Goal: Information Seeking & Learning: Learn about a topic

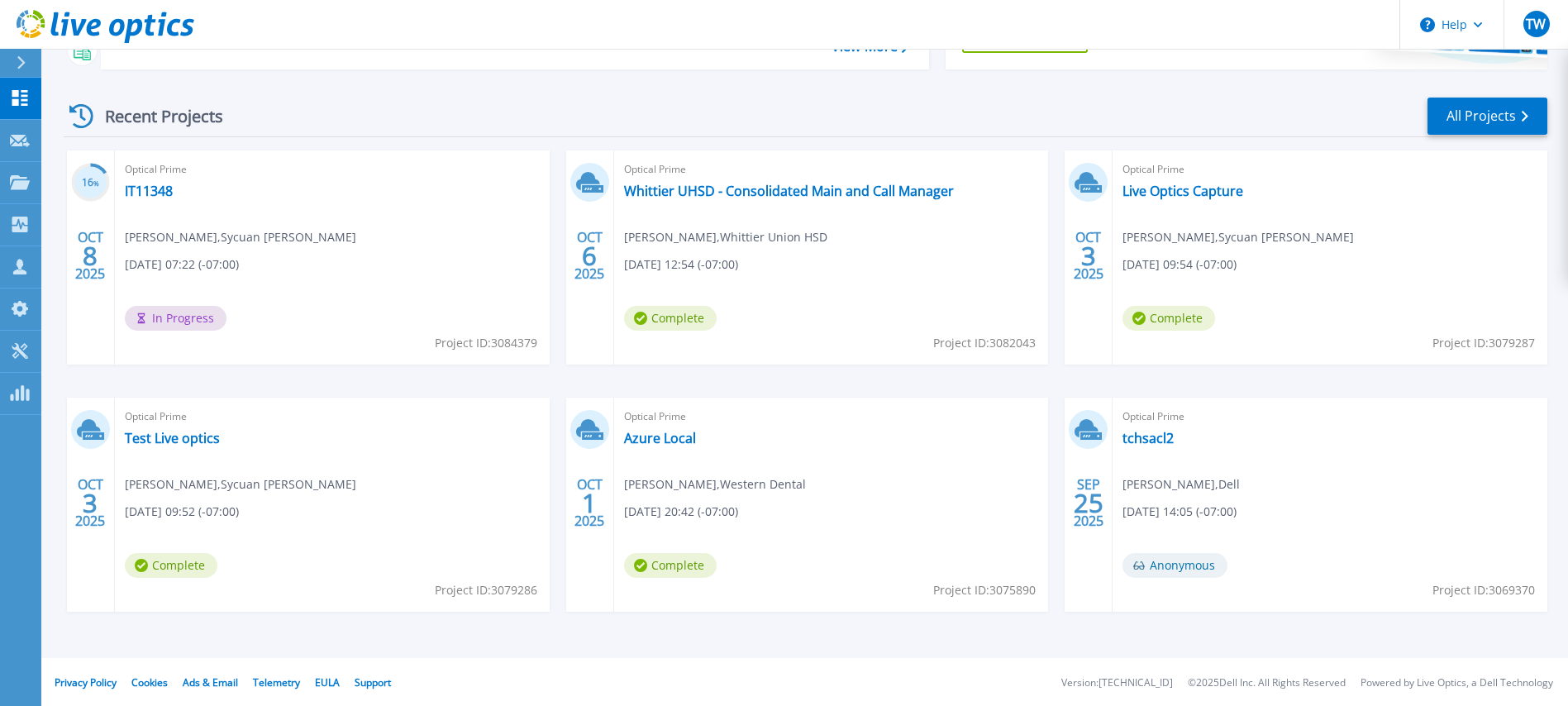
scroll to position [210, 0]
click at [1157, 438] on link "tchsacl2" at bounding box center [1147, 437] width 51 height 17
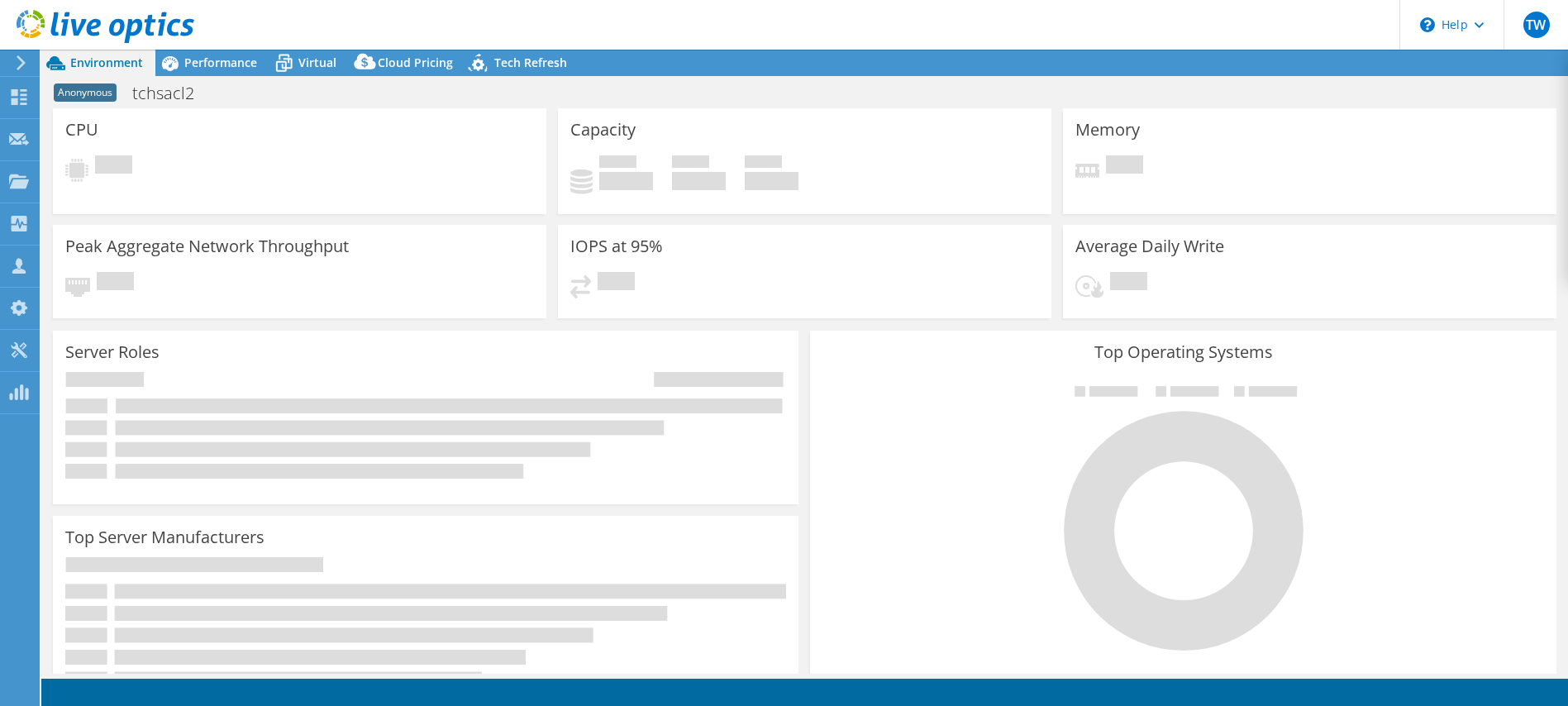
select select "USD"
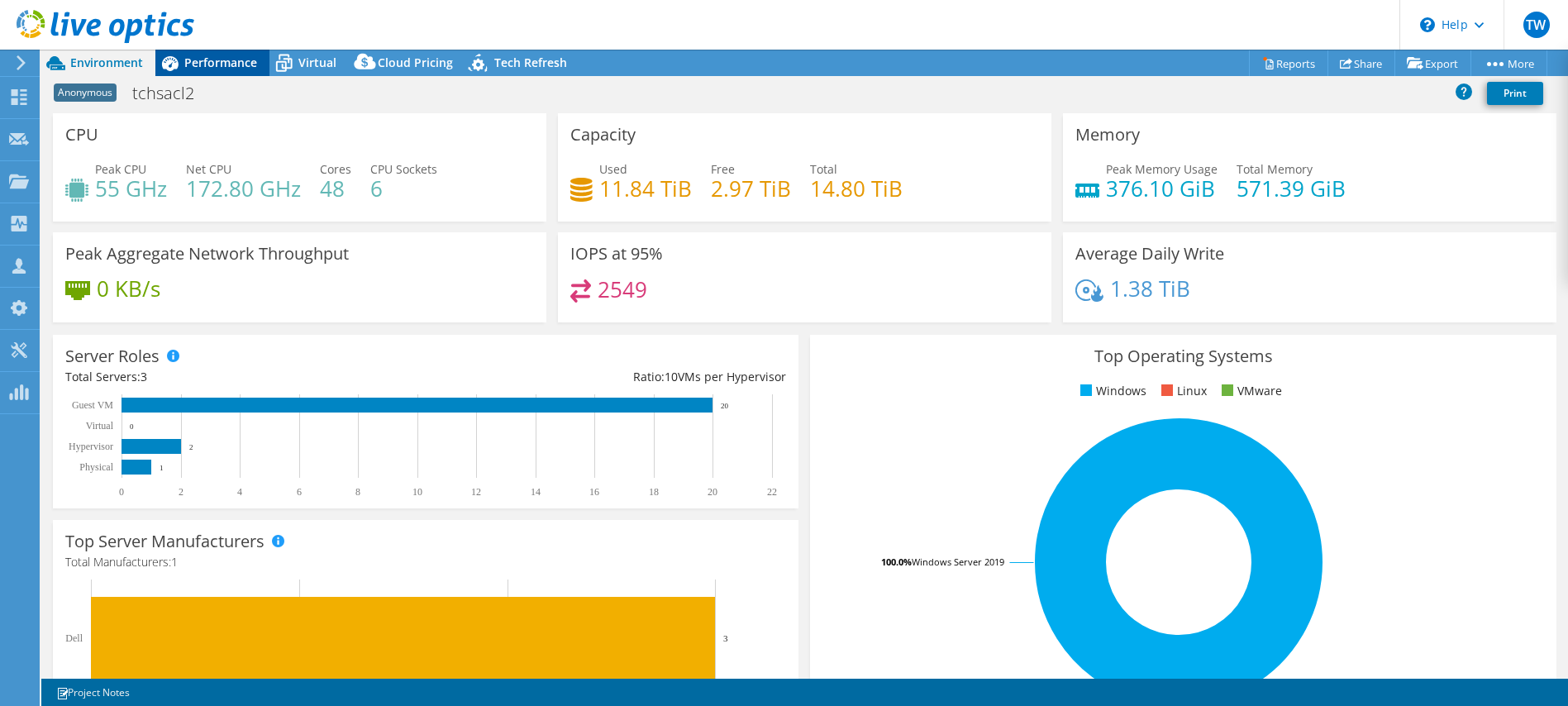
click at [200, 57] on span "Performance" at bounding box center [221, 62] width 72 height 16
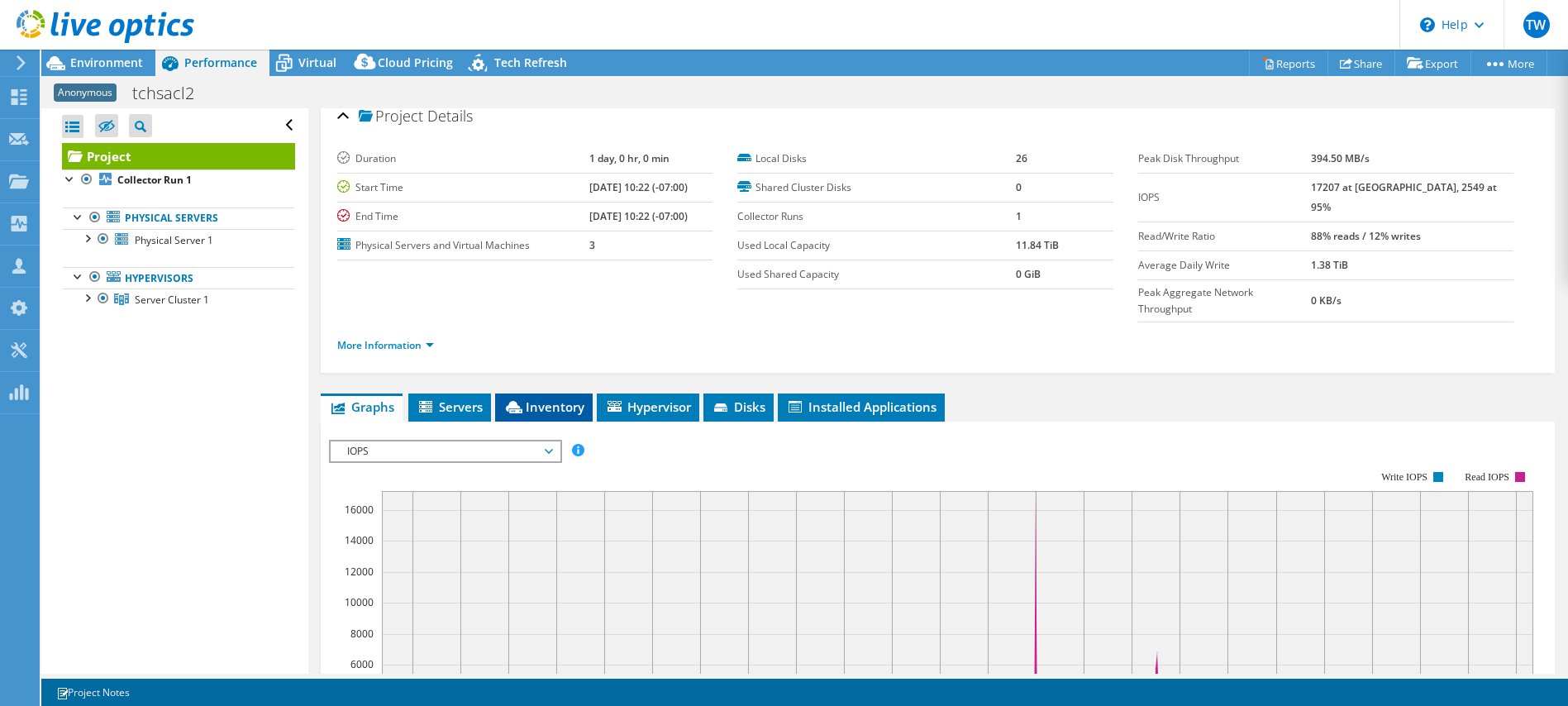
scroll to position [17, 0]
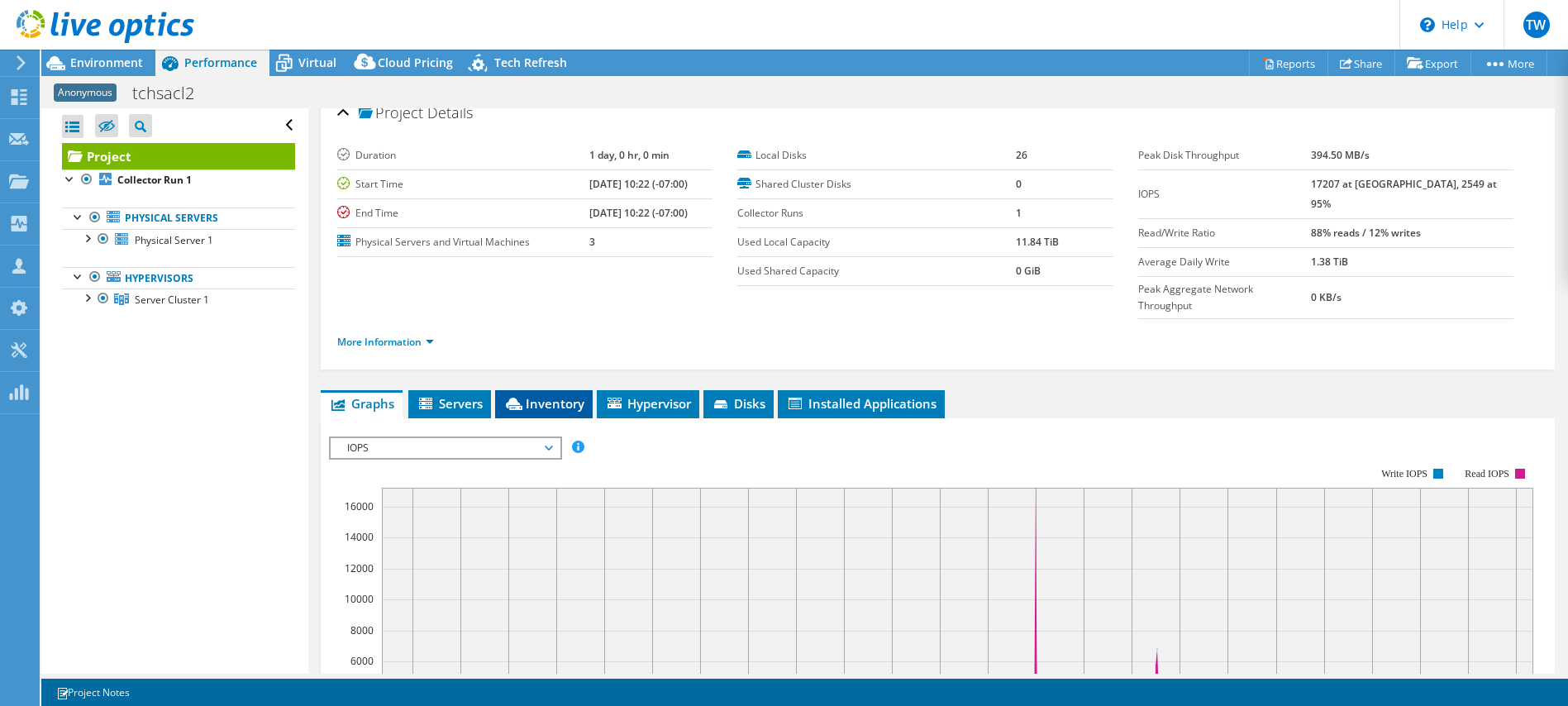
click at [554, 396] on span "Inventory" at bounding box center [543, 404] width 81 height 17
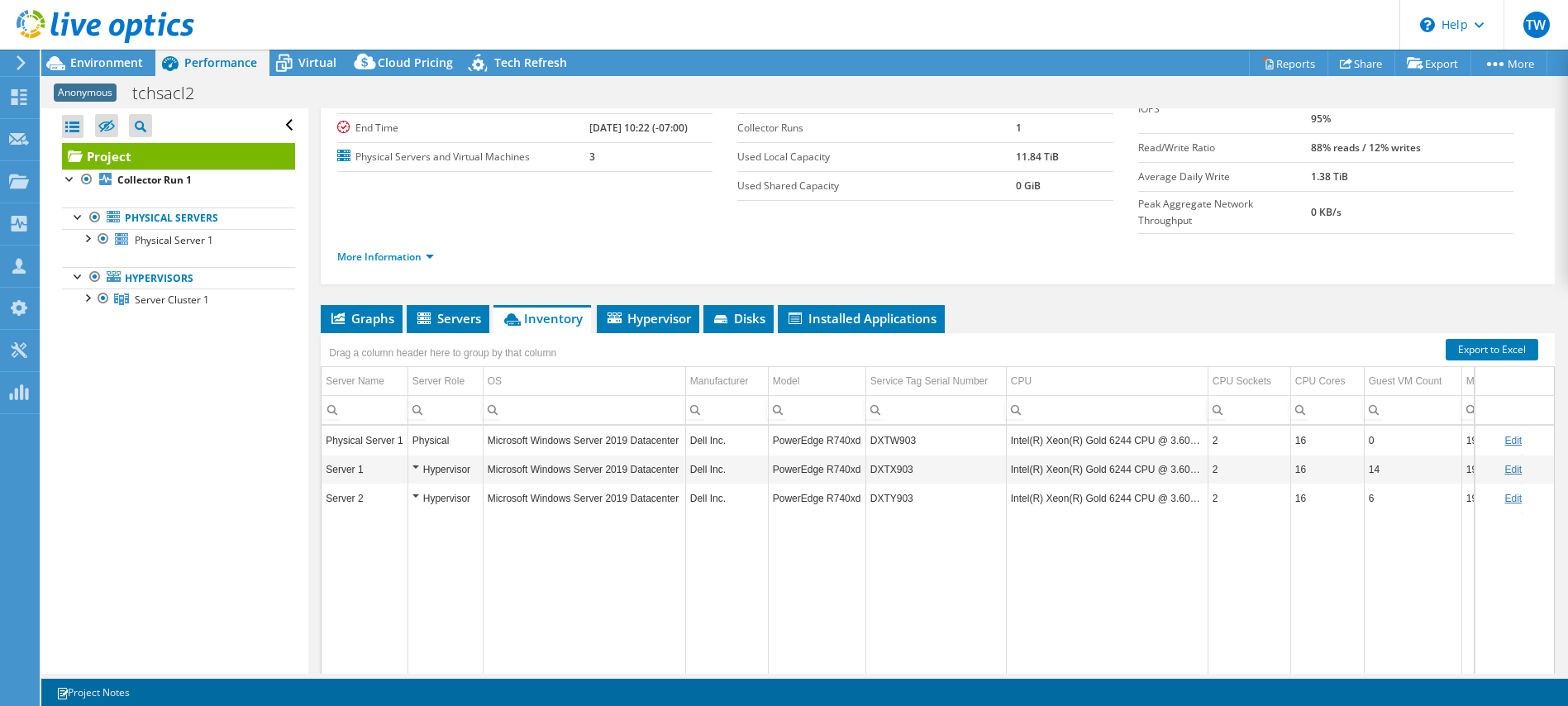
scroll to position [0, 4]
click at [411, 460] on div "Hypervisor" at bounding box center [442, 469] width 66 height 20
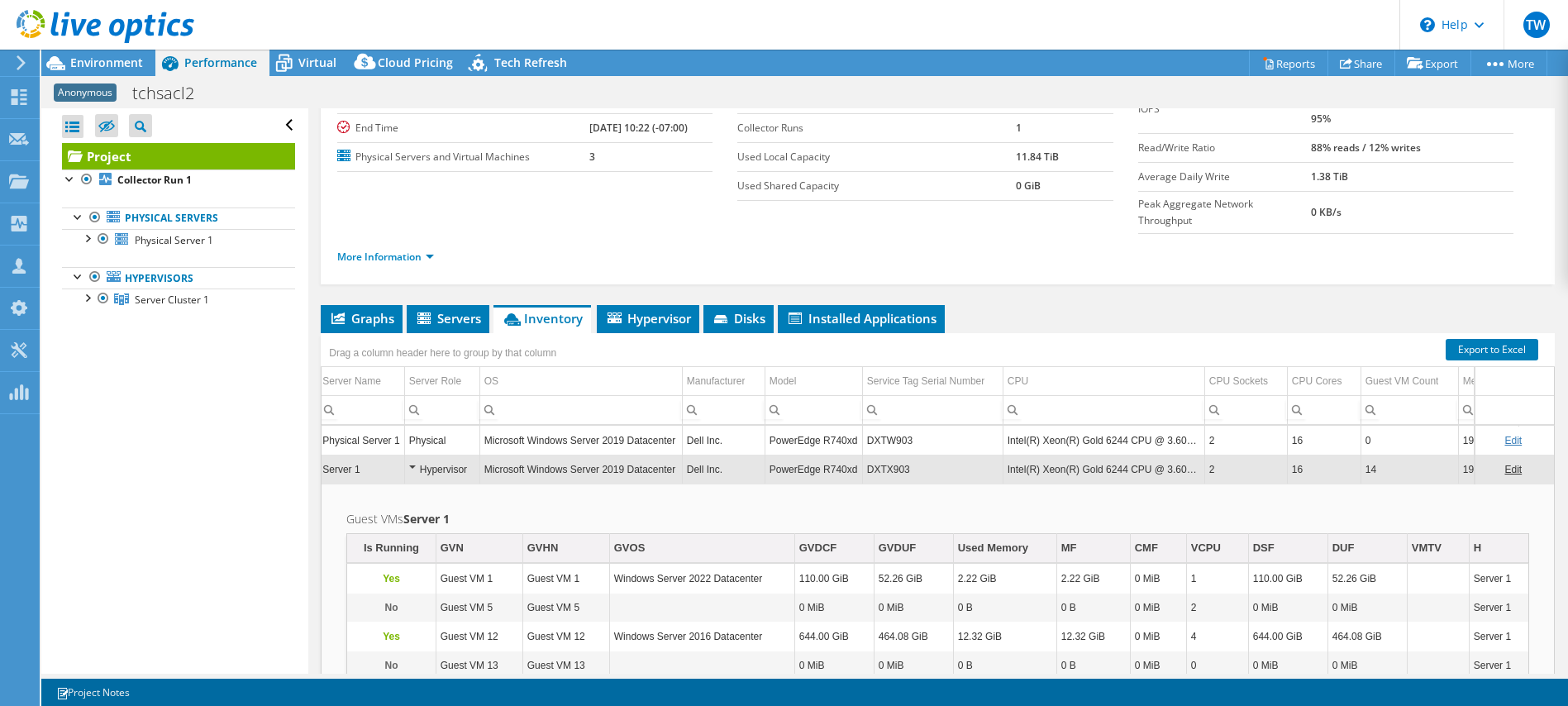
click at [411, 460] on div "Hypervisor" at bounding box center [442, 469] width 66 height 20
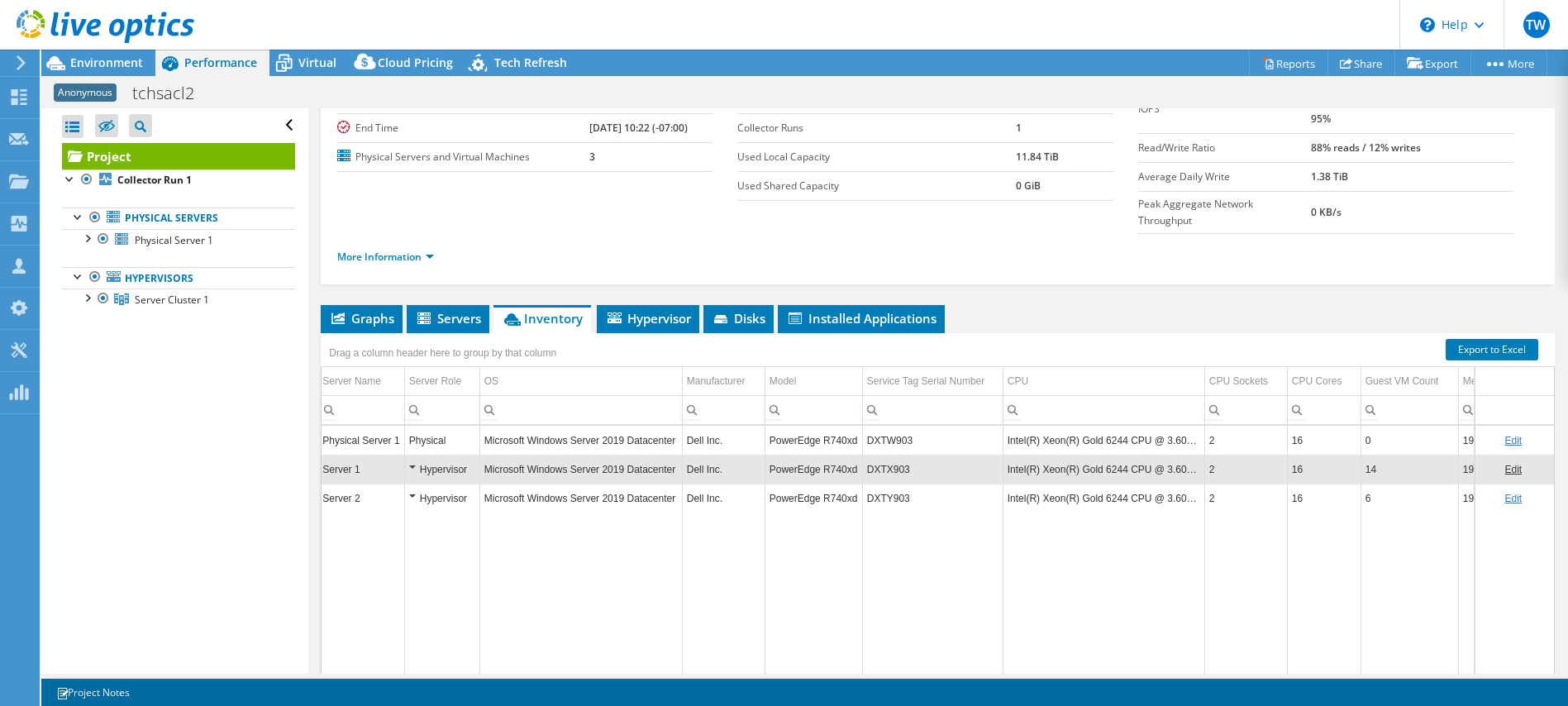
scroll to position [0, 0]
click at [300, 52] on div "Virtual" at bounding box center [308, 62] width 79 height 26
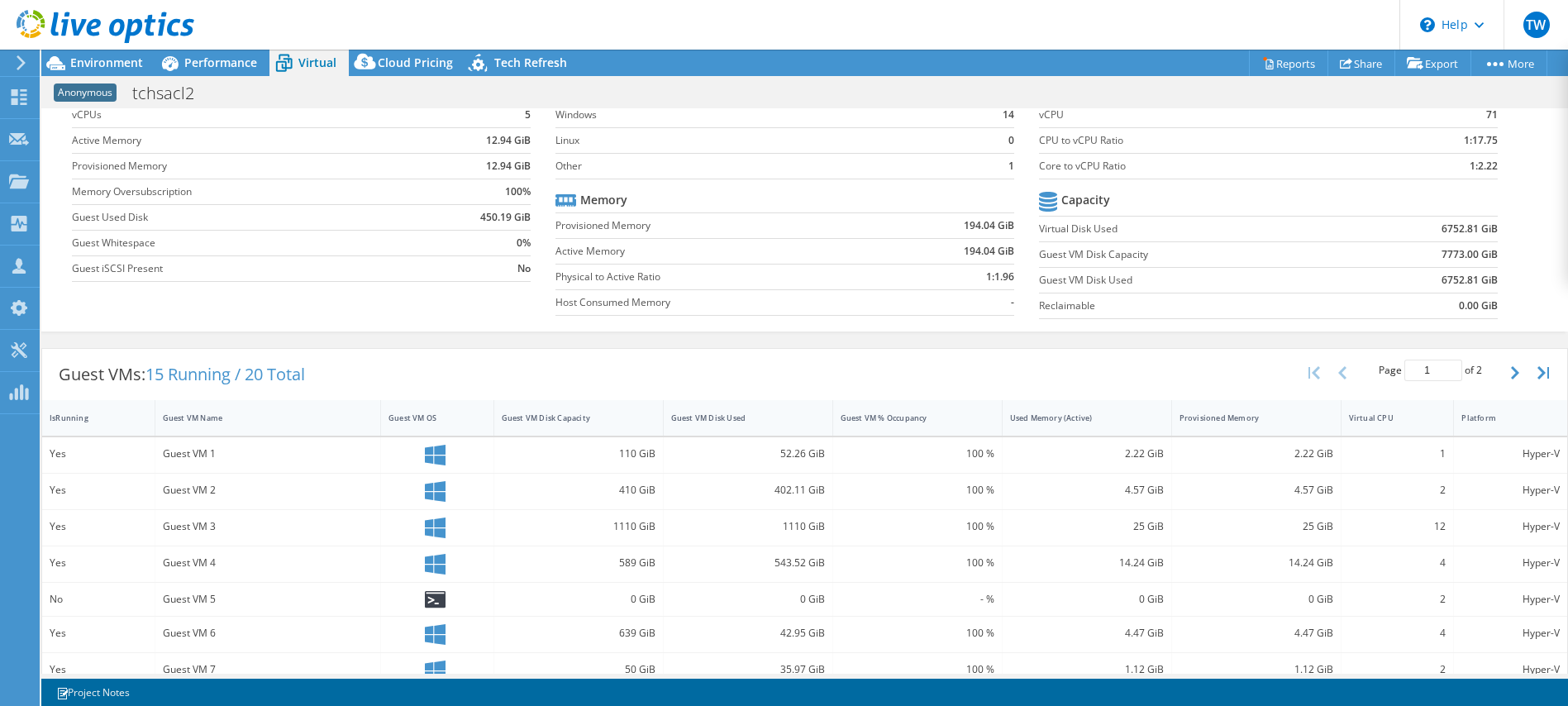
scroll to position [72, 0]
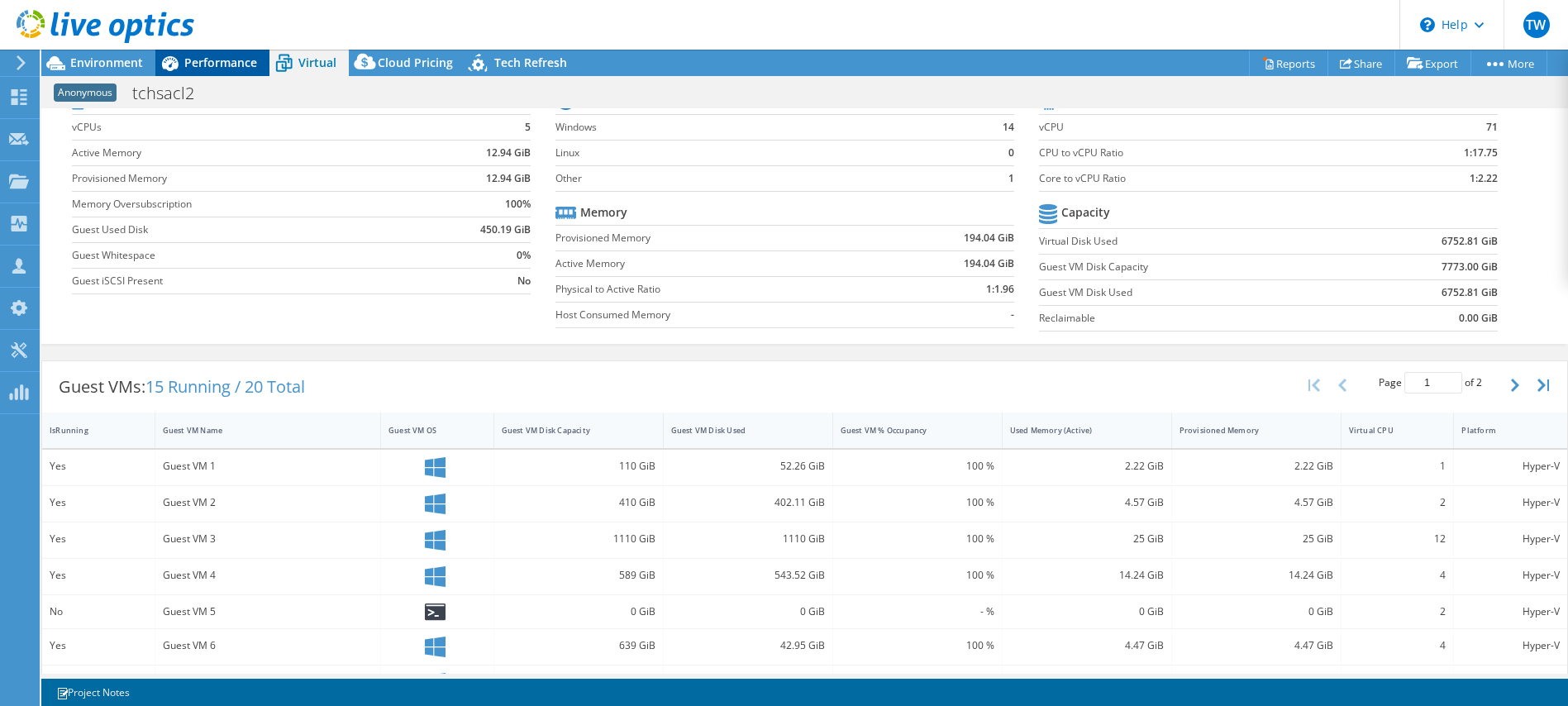
click at [226, 70] on span "Performance" at bounding box center [221, 62] width 72 height 16
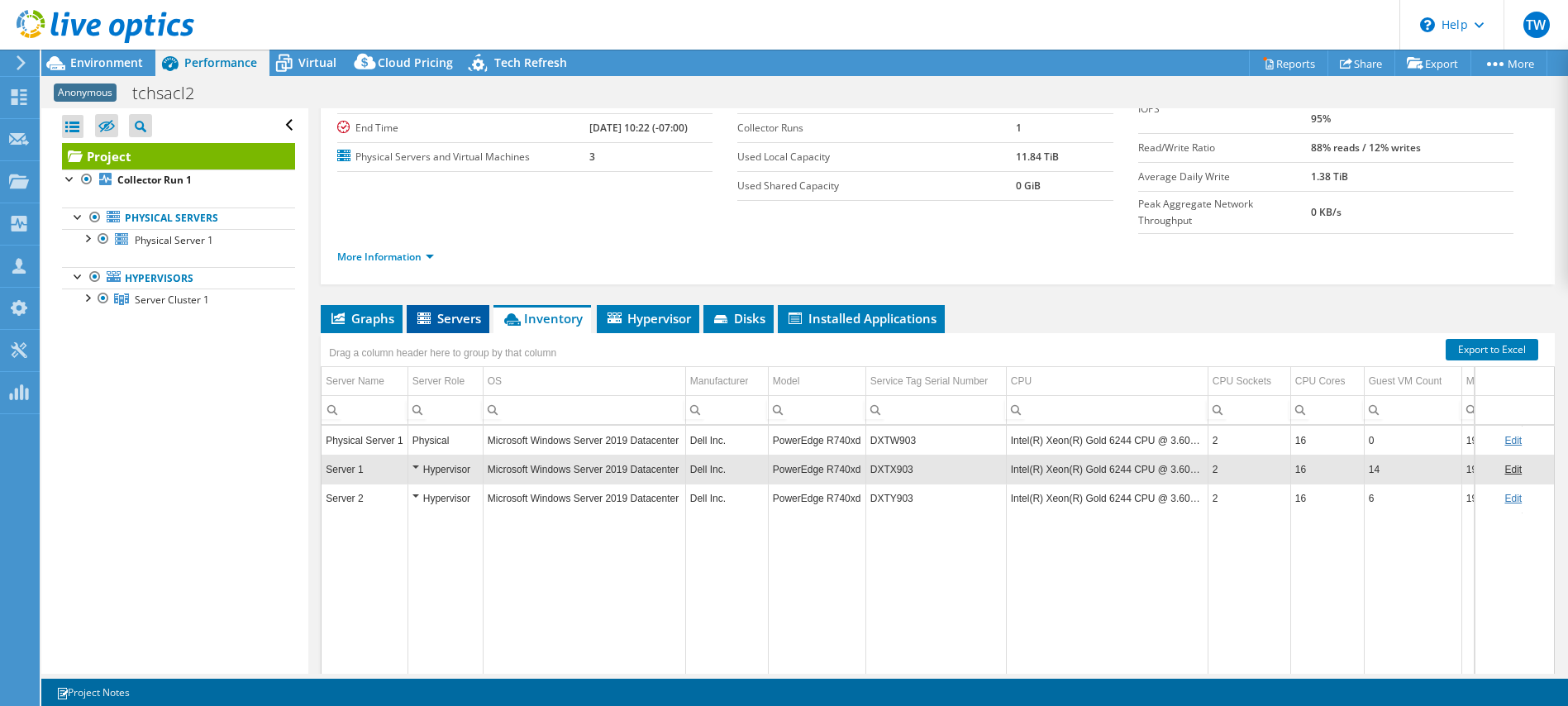
click at [445, 310] on span "Servers" at bounding box center [447, 319] width 66 height 17
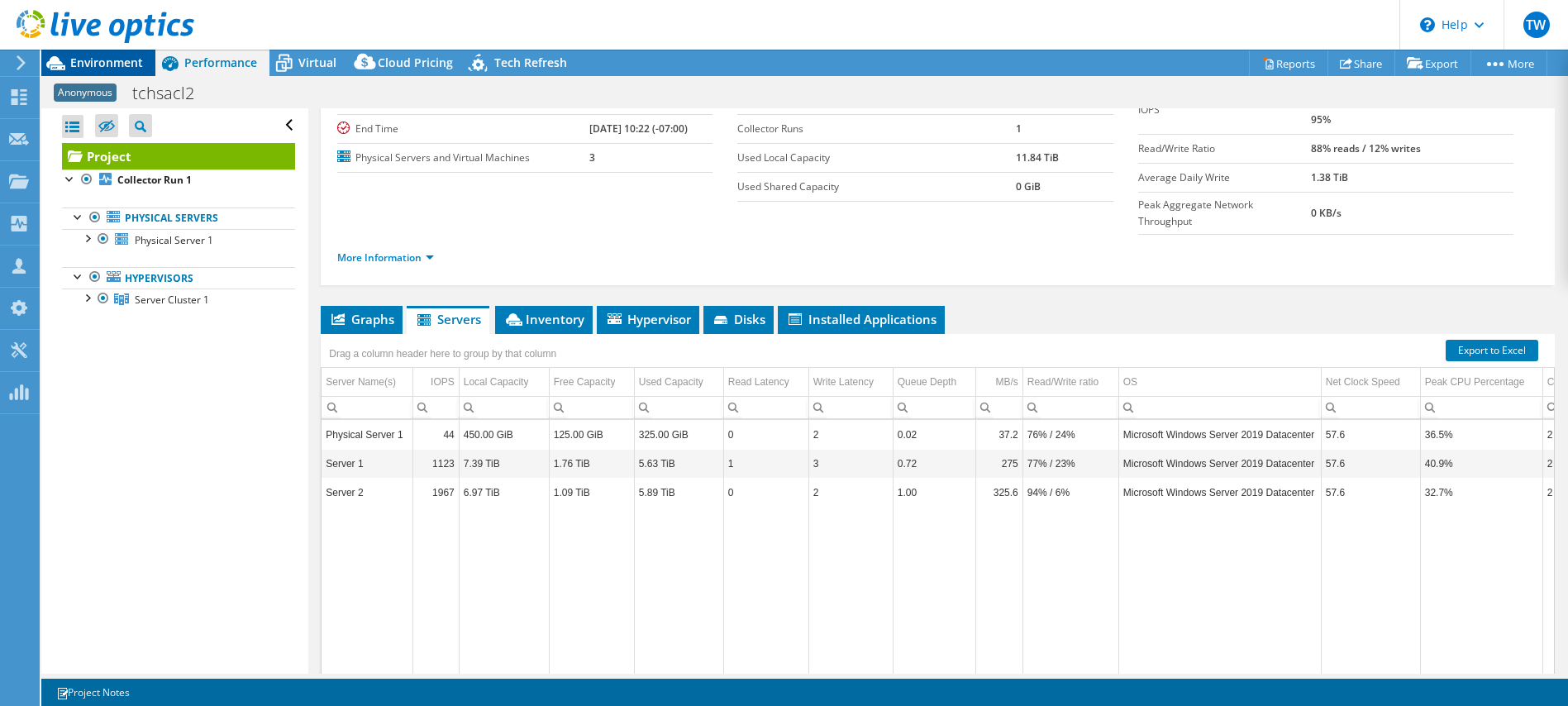
click at [141, 68] on span "Environment" at bounding box center [107, 62] width 72 height 16
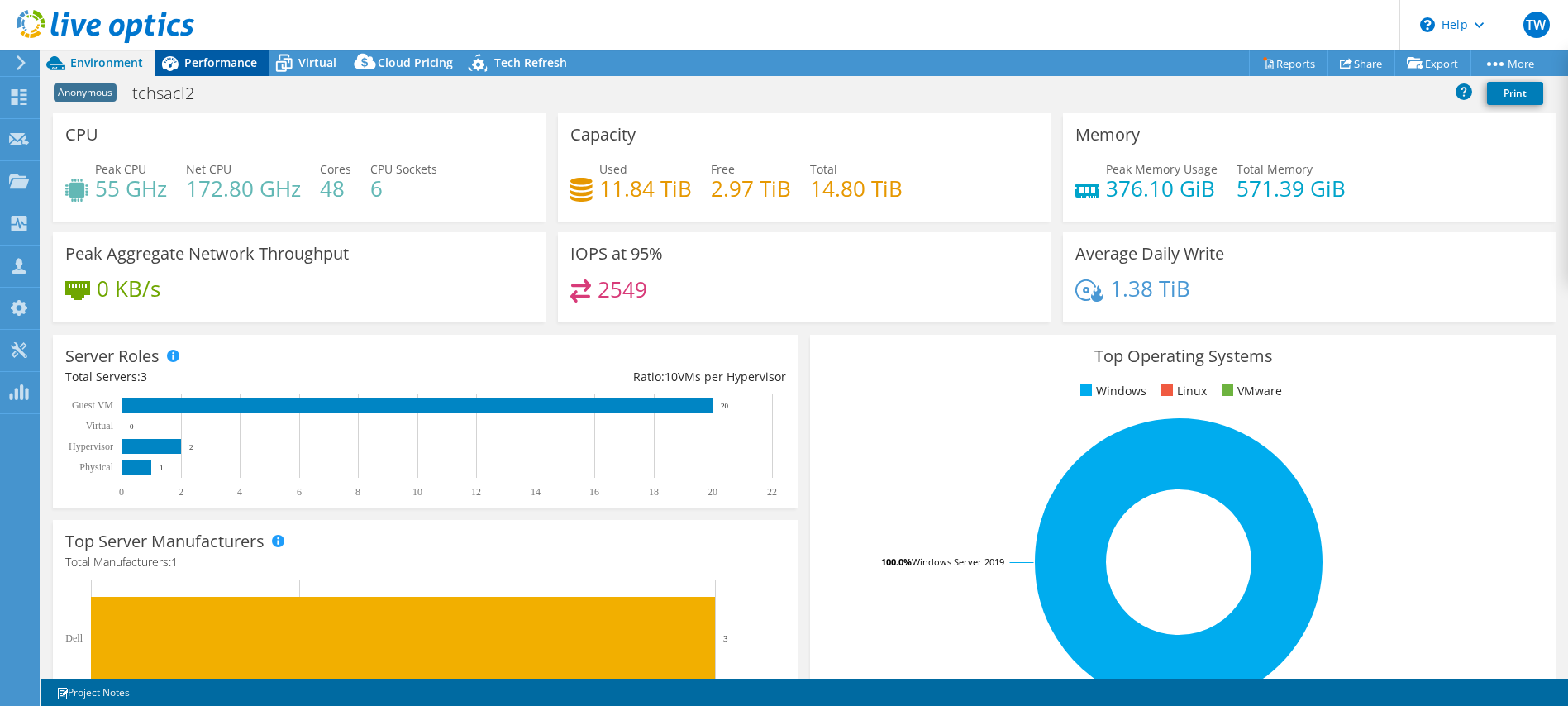
click at [219, 65] on span "Performance" at bounding box center [221, 62] width 72 height 16
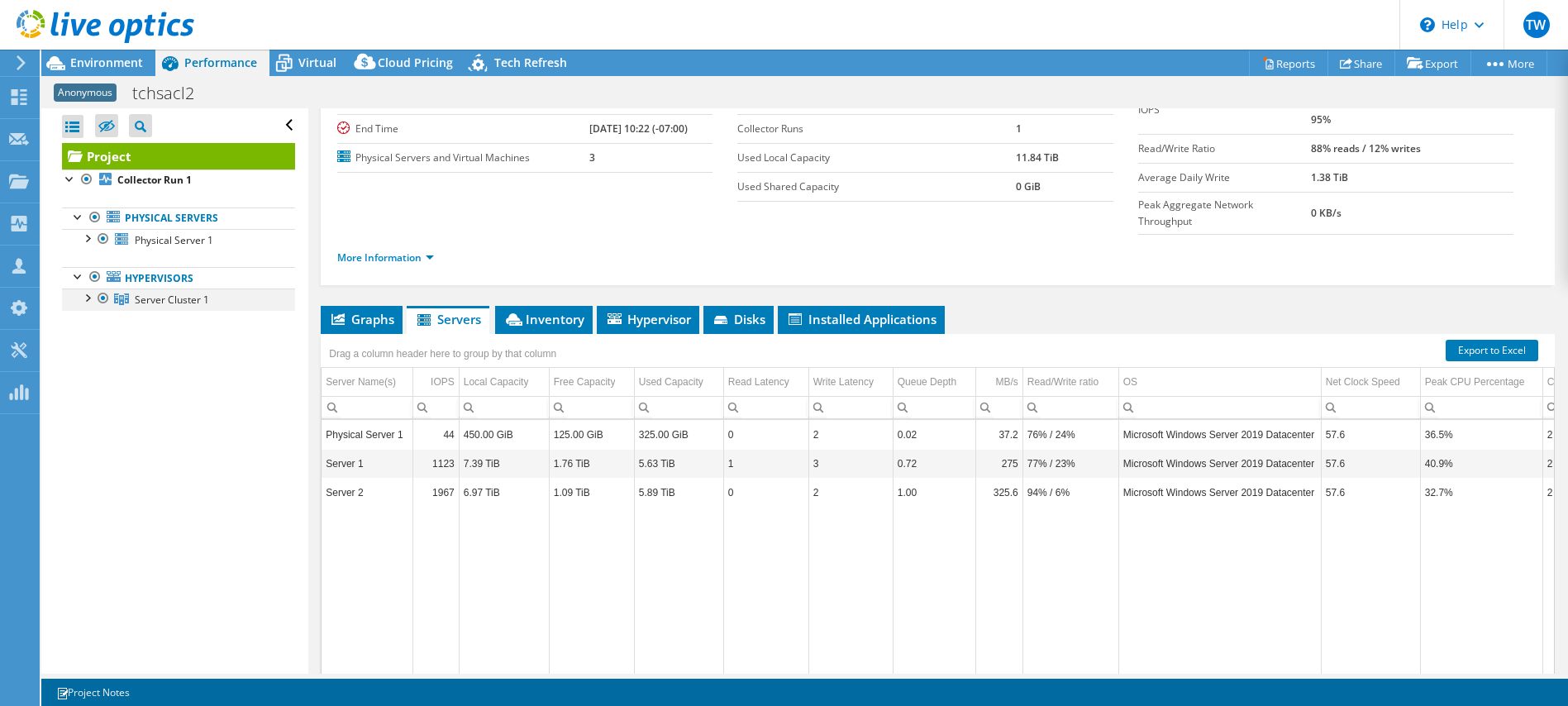
click at [94, 301] on div at bounding box center [87, 297] width 17 height 17
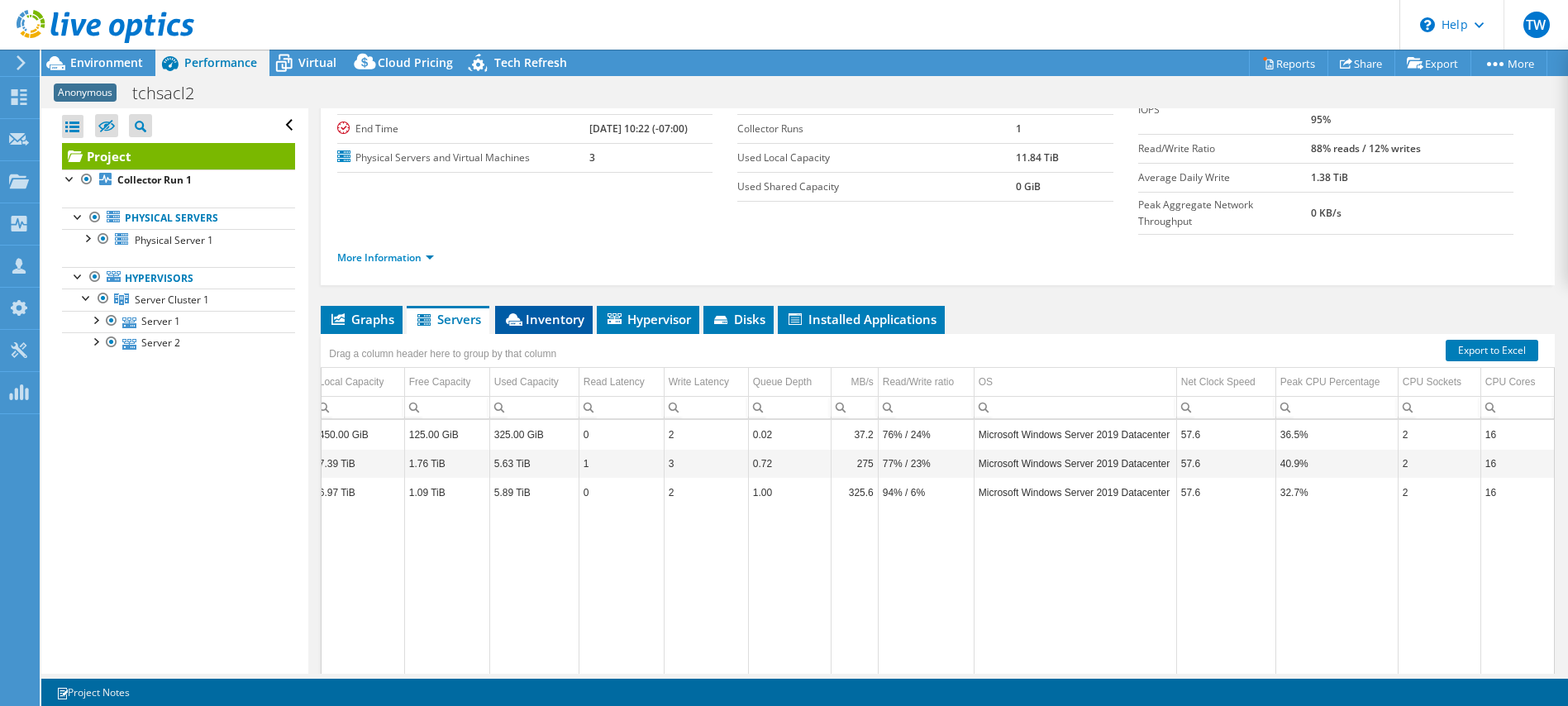
click at [547, 311] on span "Inventory" at bounding box center [543, 320] width 81 height 17
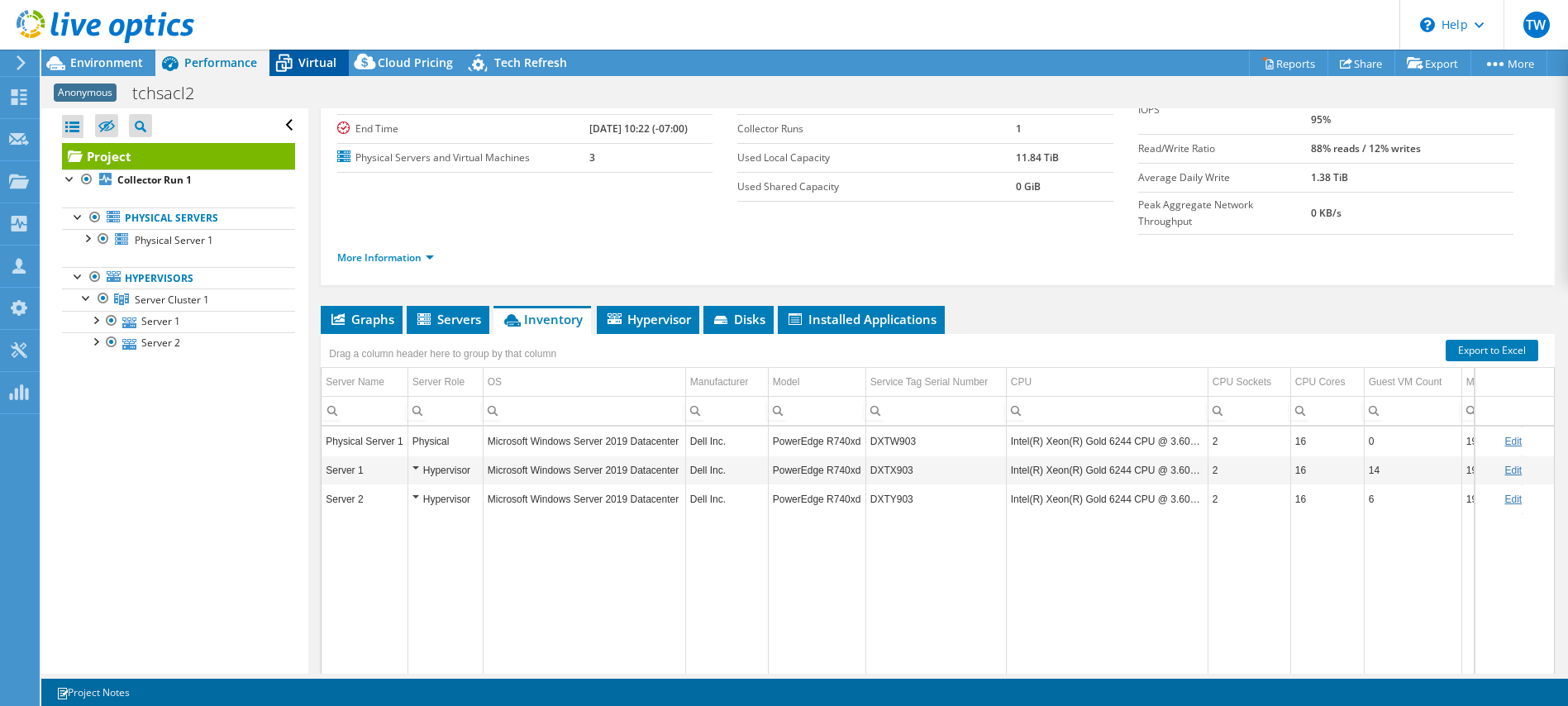
click at [312, 67] on span "Virtual" at bounding box center [317, 62] width 38 height 16
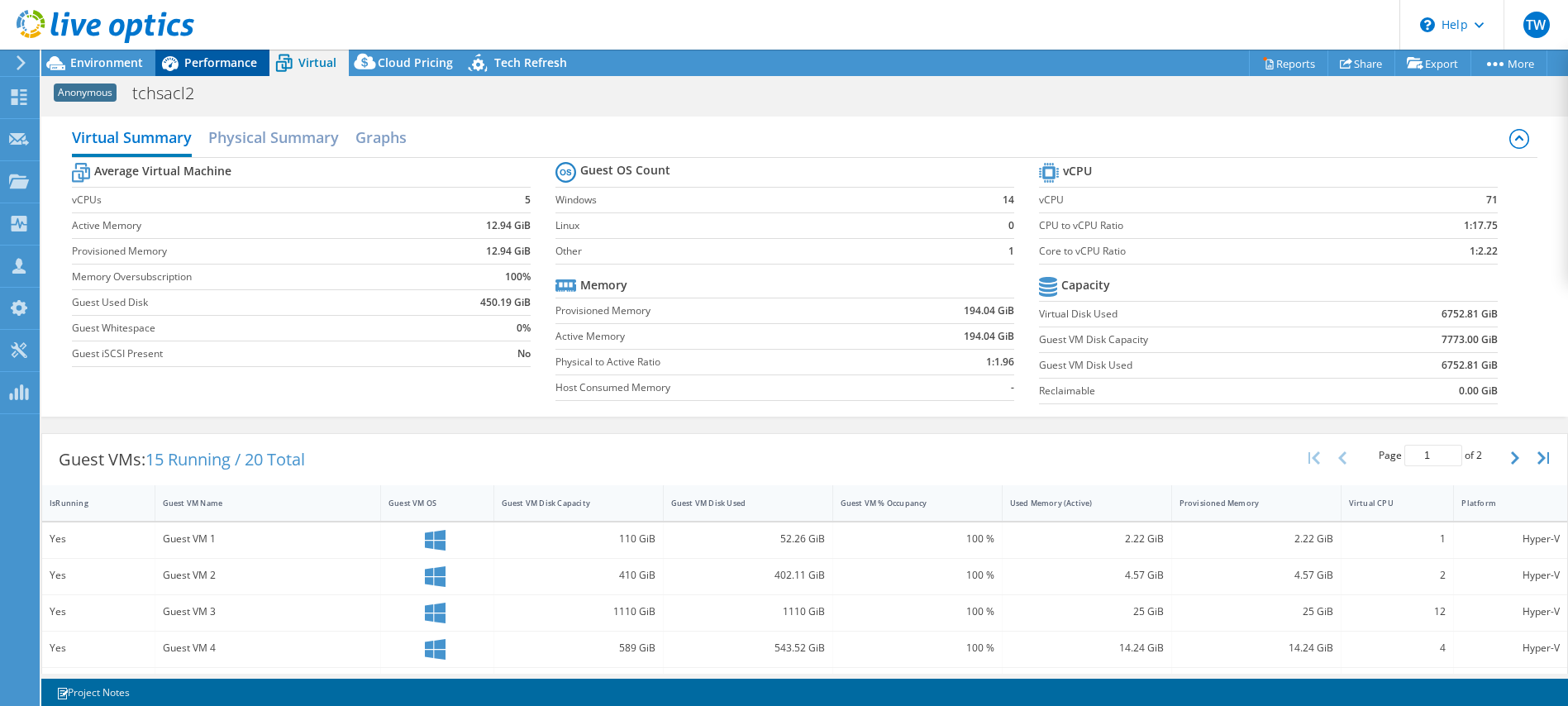
click at [229, 63] on span "Performance" at bounding box center [221, 62] width 72 height 16
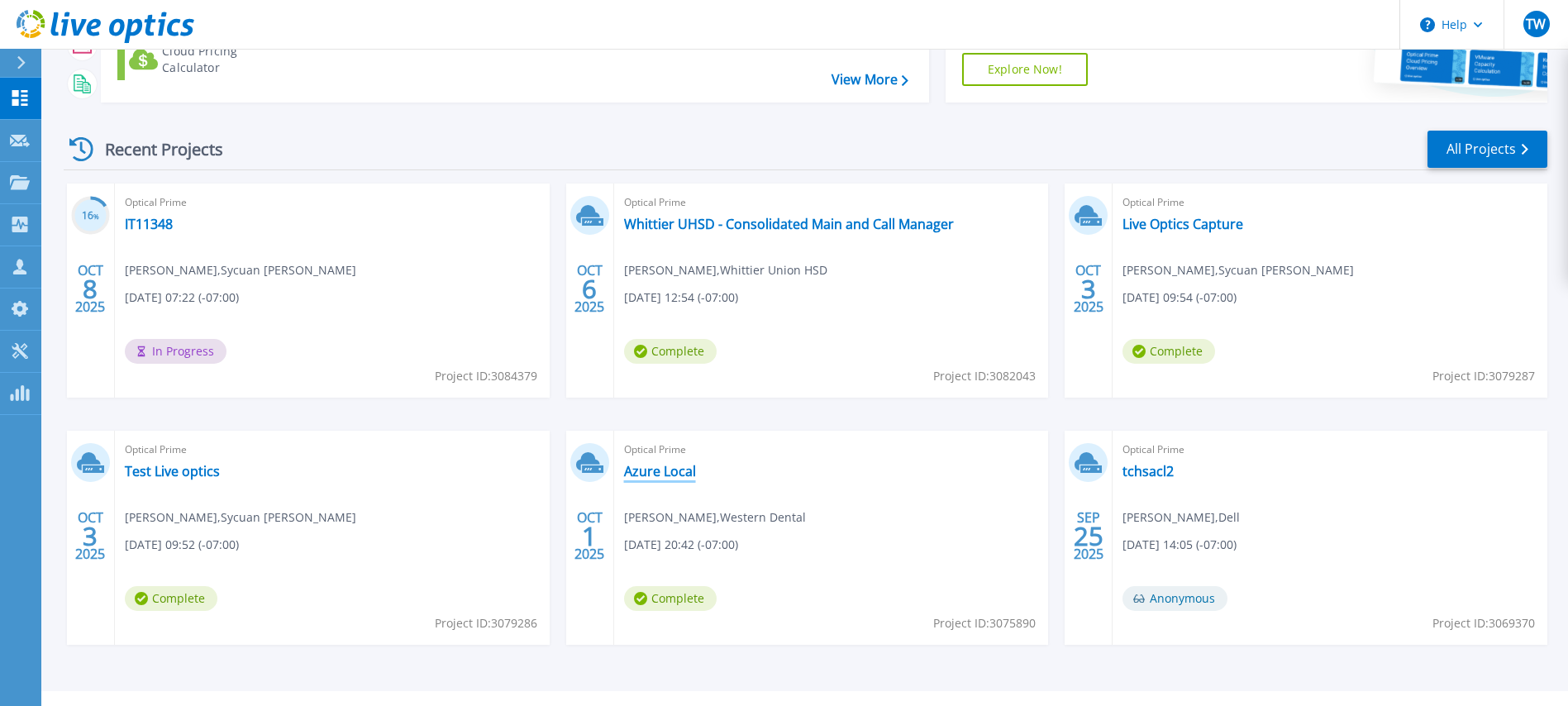
scroll to position [176, 0]
click at [866, 218] on link "Whittier UHSD - Consolidated Main and Call Manager" at bounding box center [788, 223] width 330 height 17
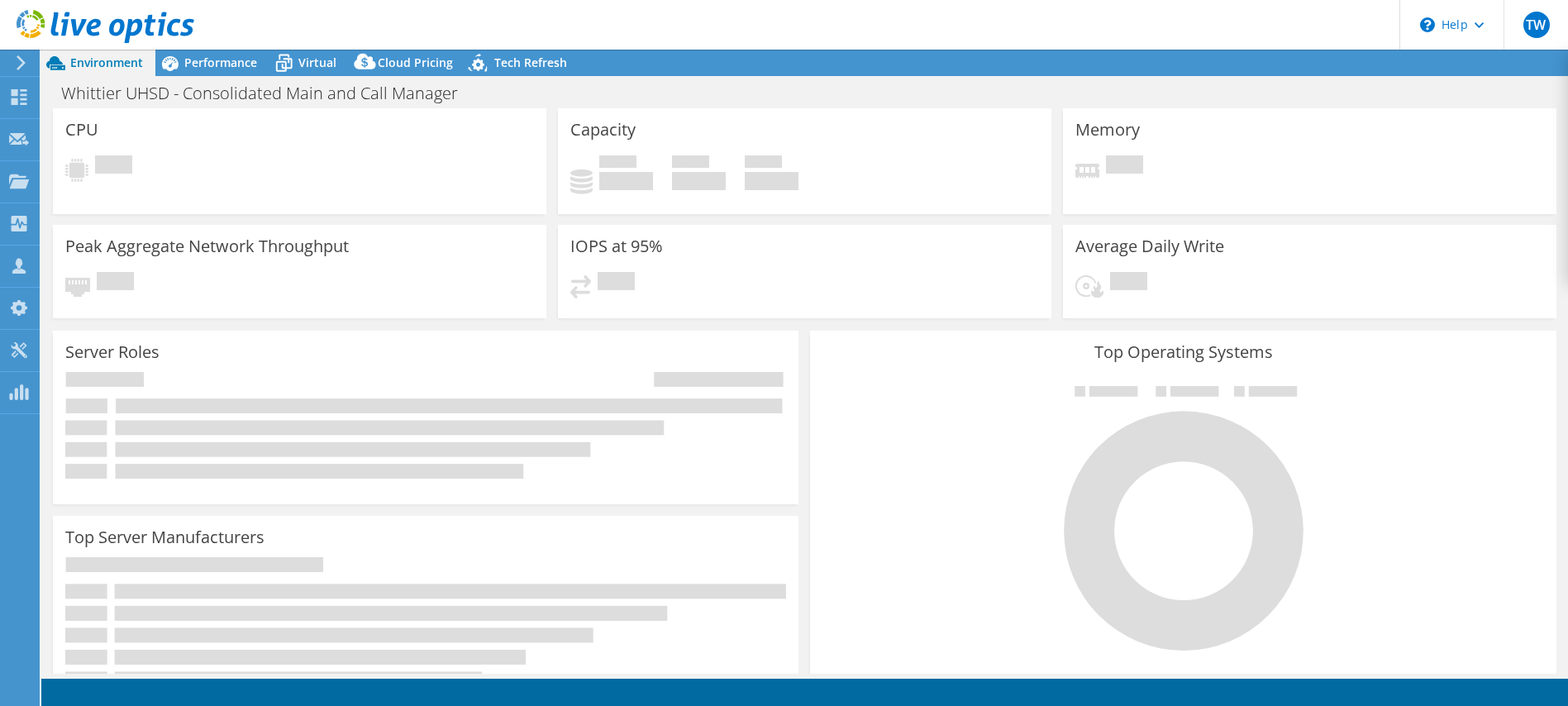
select select "USD"
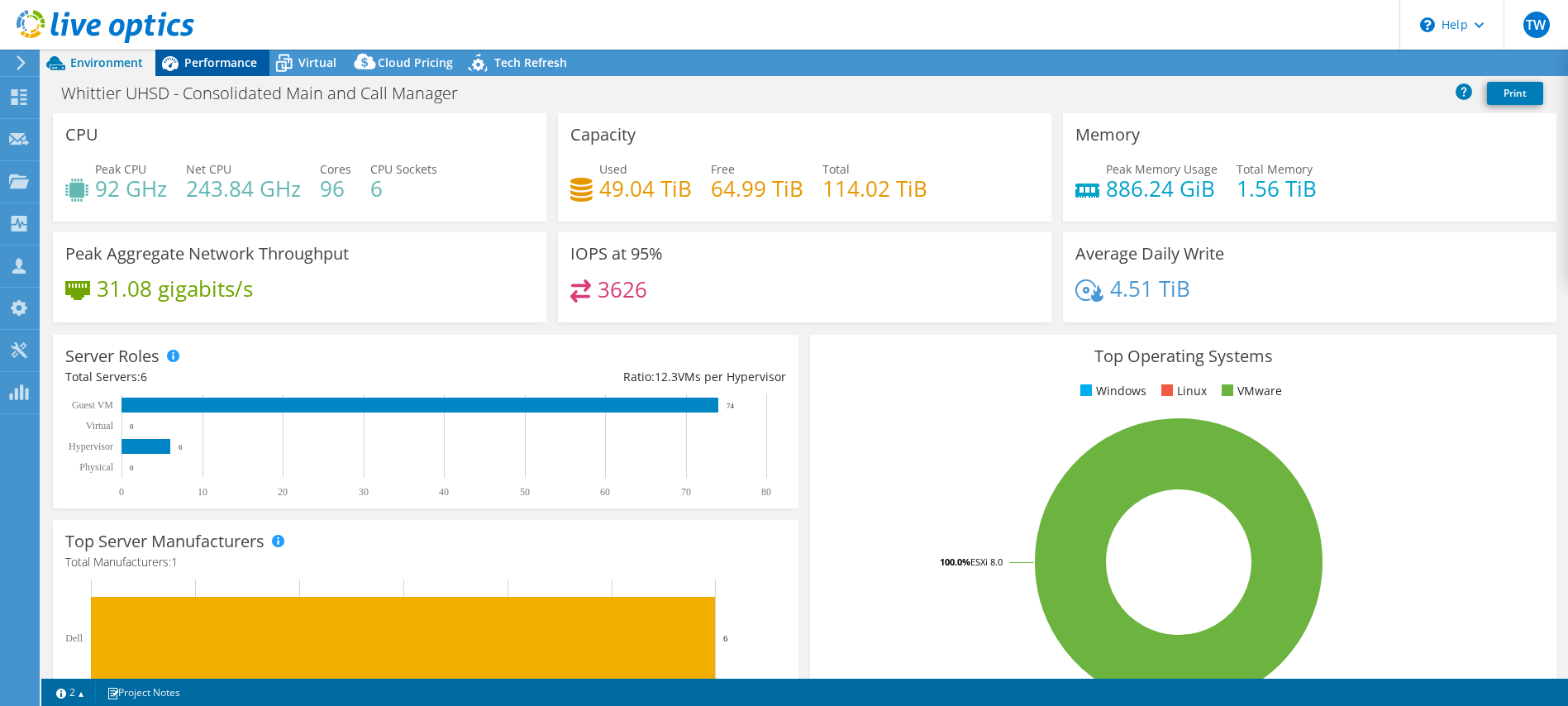
click at [221, 70] on span "Performance" at bounding box center [221, 62] width 72 height 16
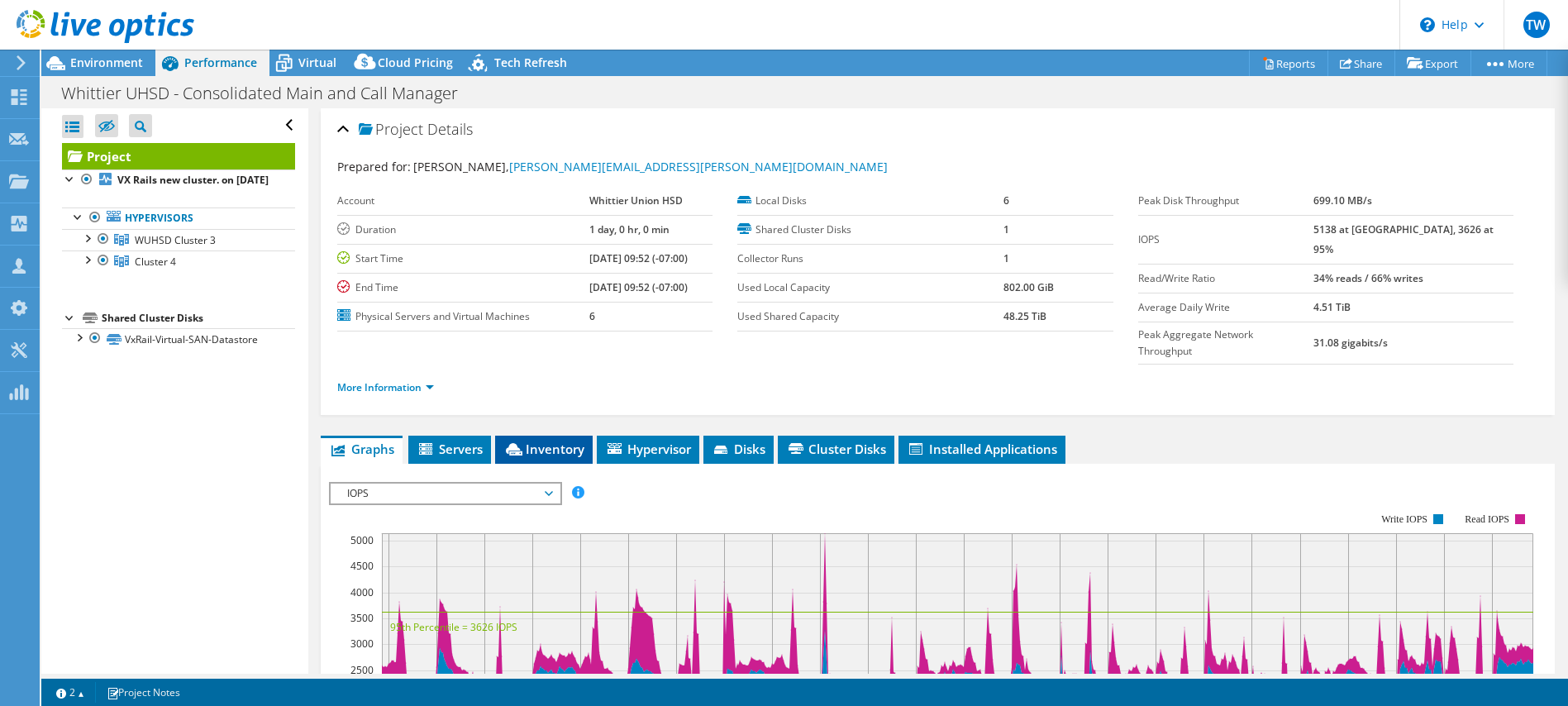
click at [542, 441] on span "Inventory" at bounding box center [543, 450] width 81 height 17
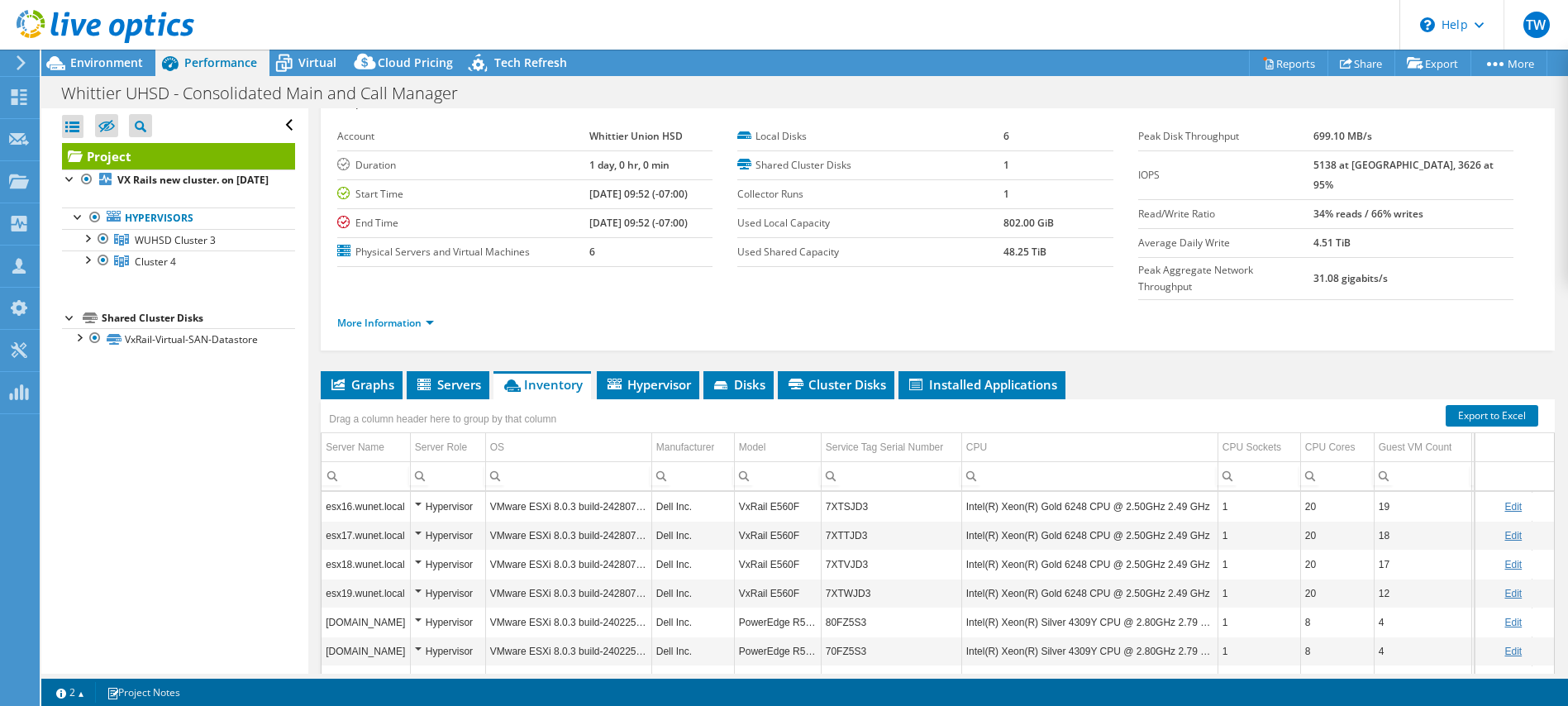
scroll to position [69, 0]
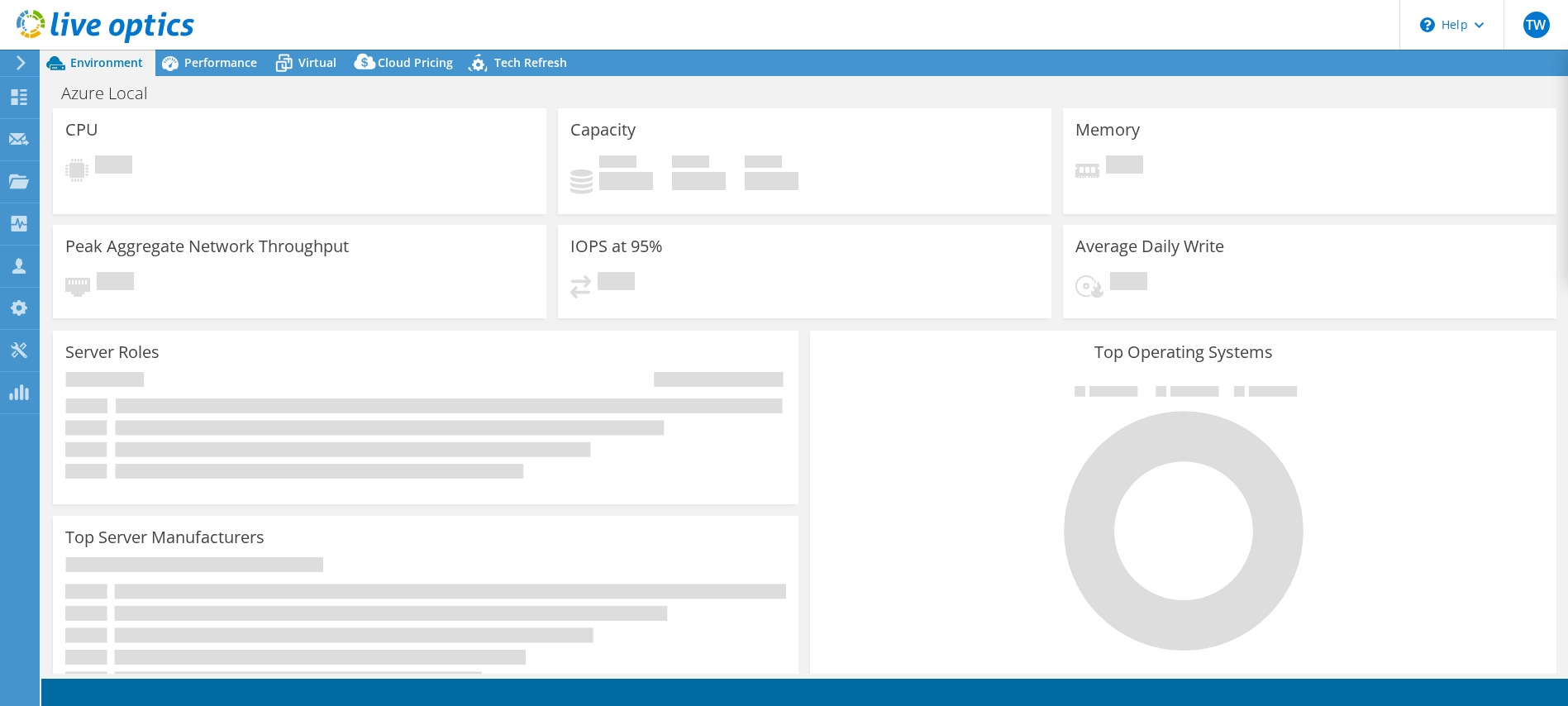
select select "USD"
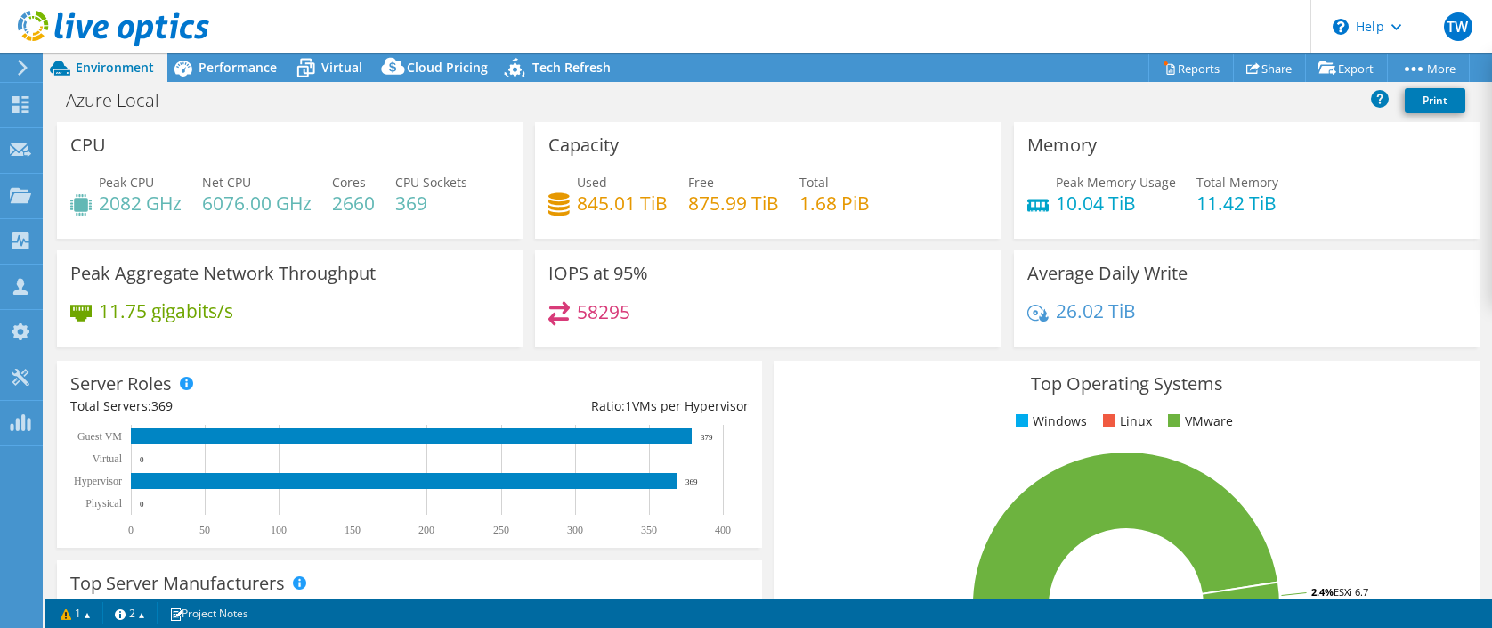
scroll to position [23, 0]
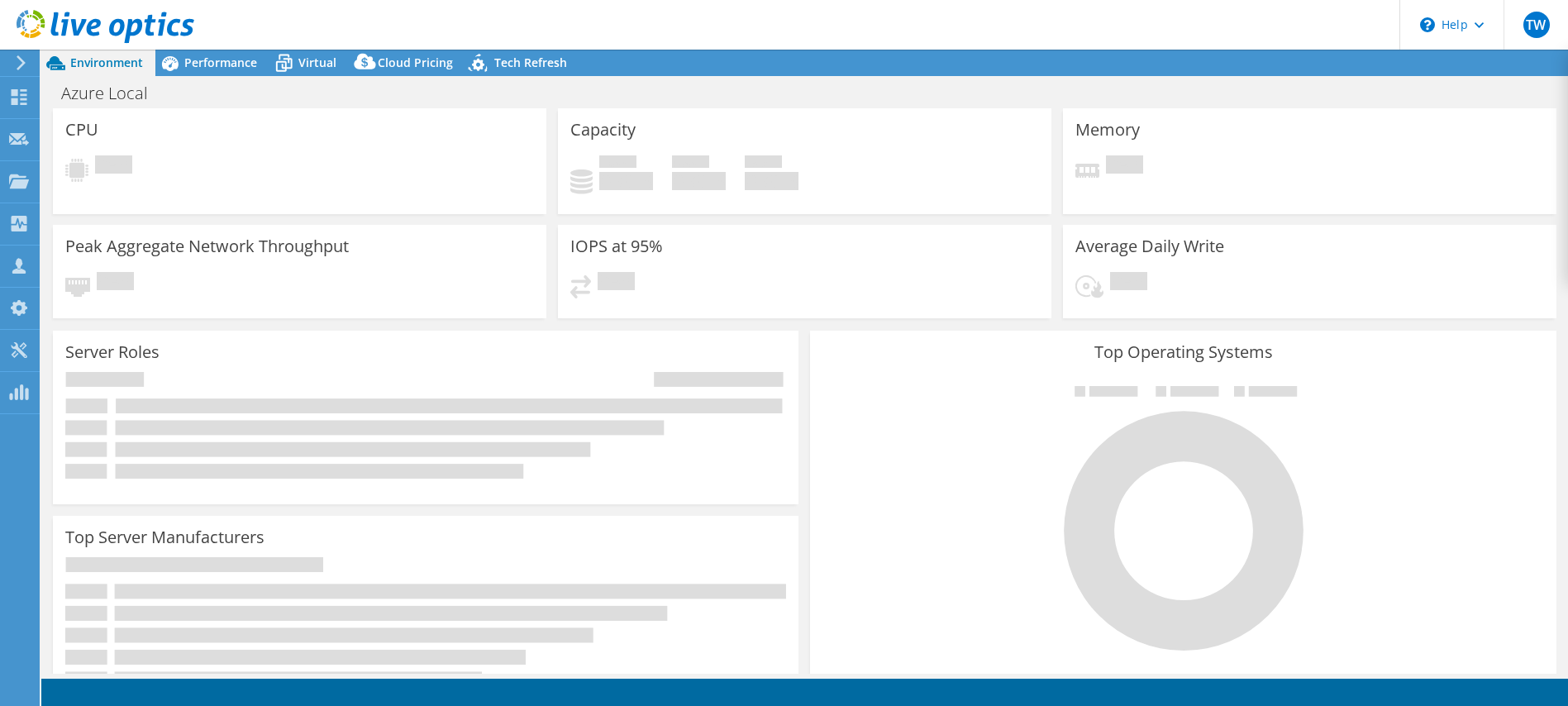
select select "USD"
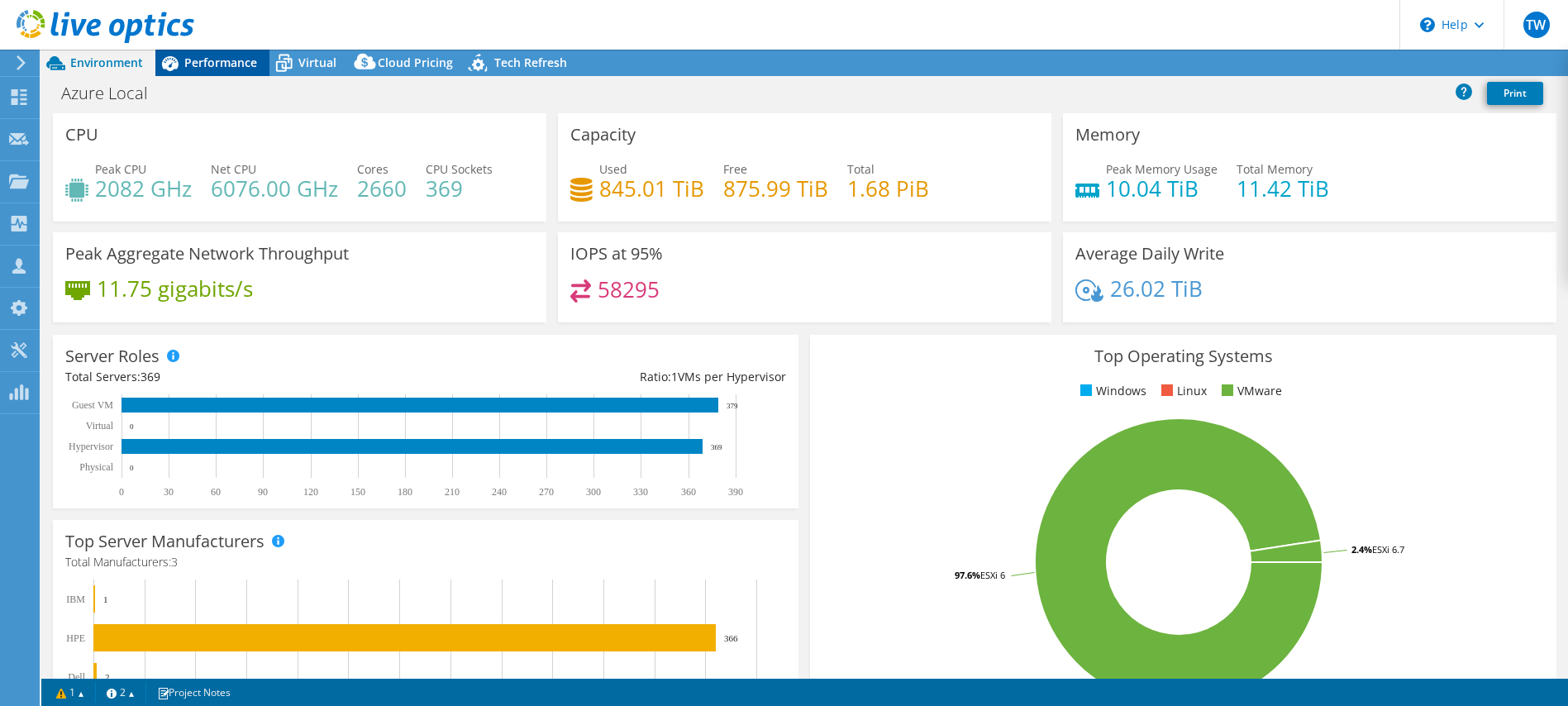
click at [251, 74] on div "Performance" at bounding box center [212, 62] width 114 height 26
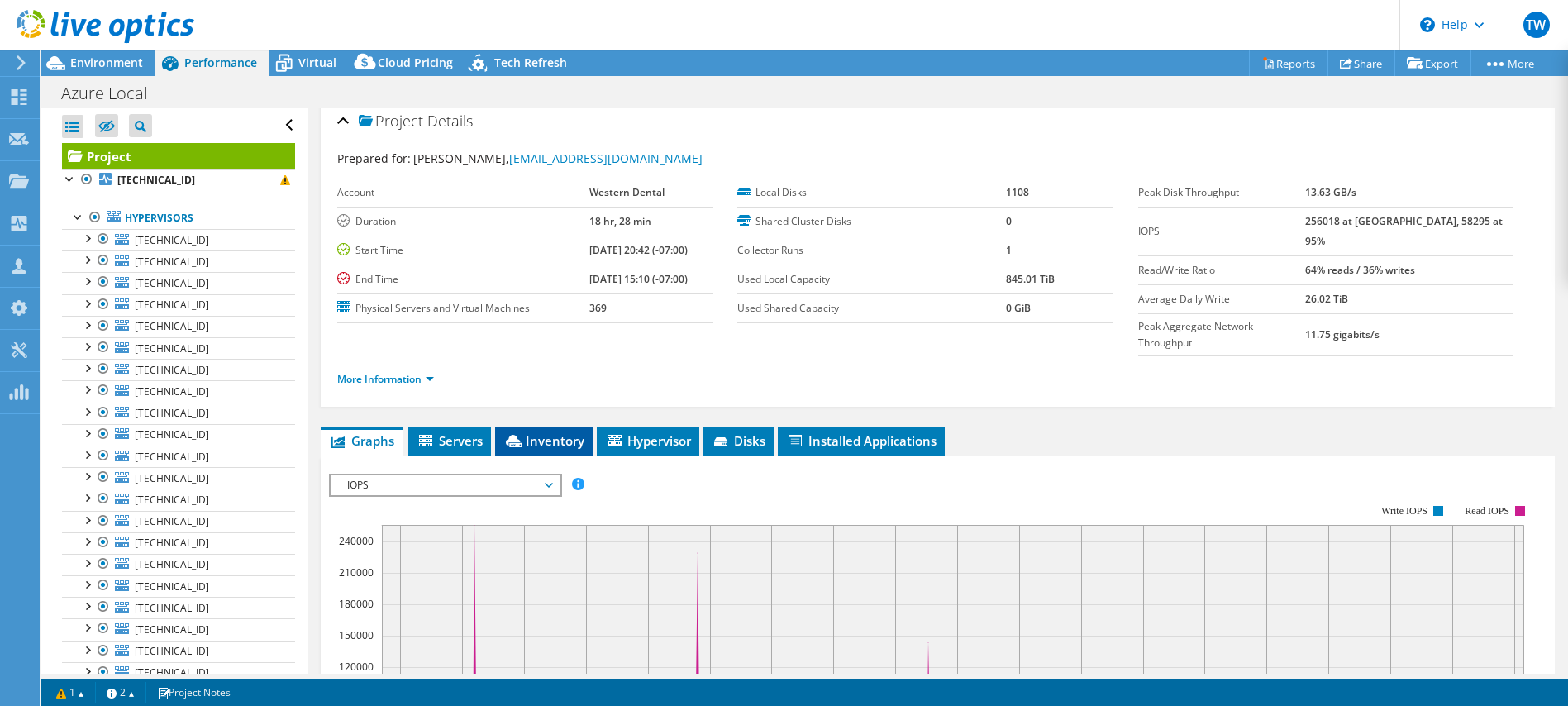
scroll to position [9, 0]
click at [449, 432] on span "Servers" at bounding box center [449, 440] width 66 height 17
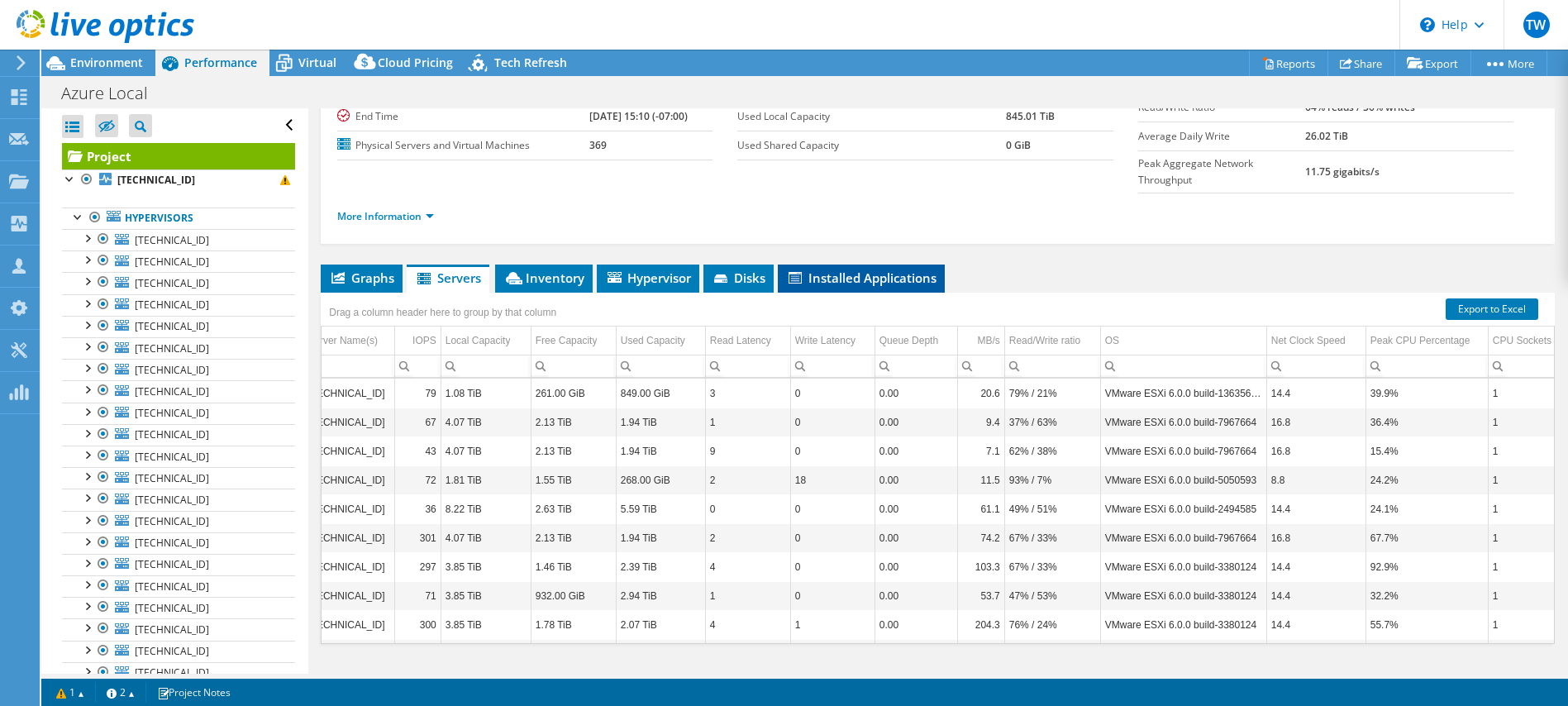
scroll to position [0, 35]
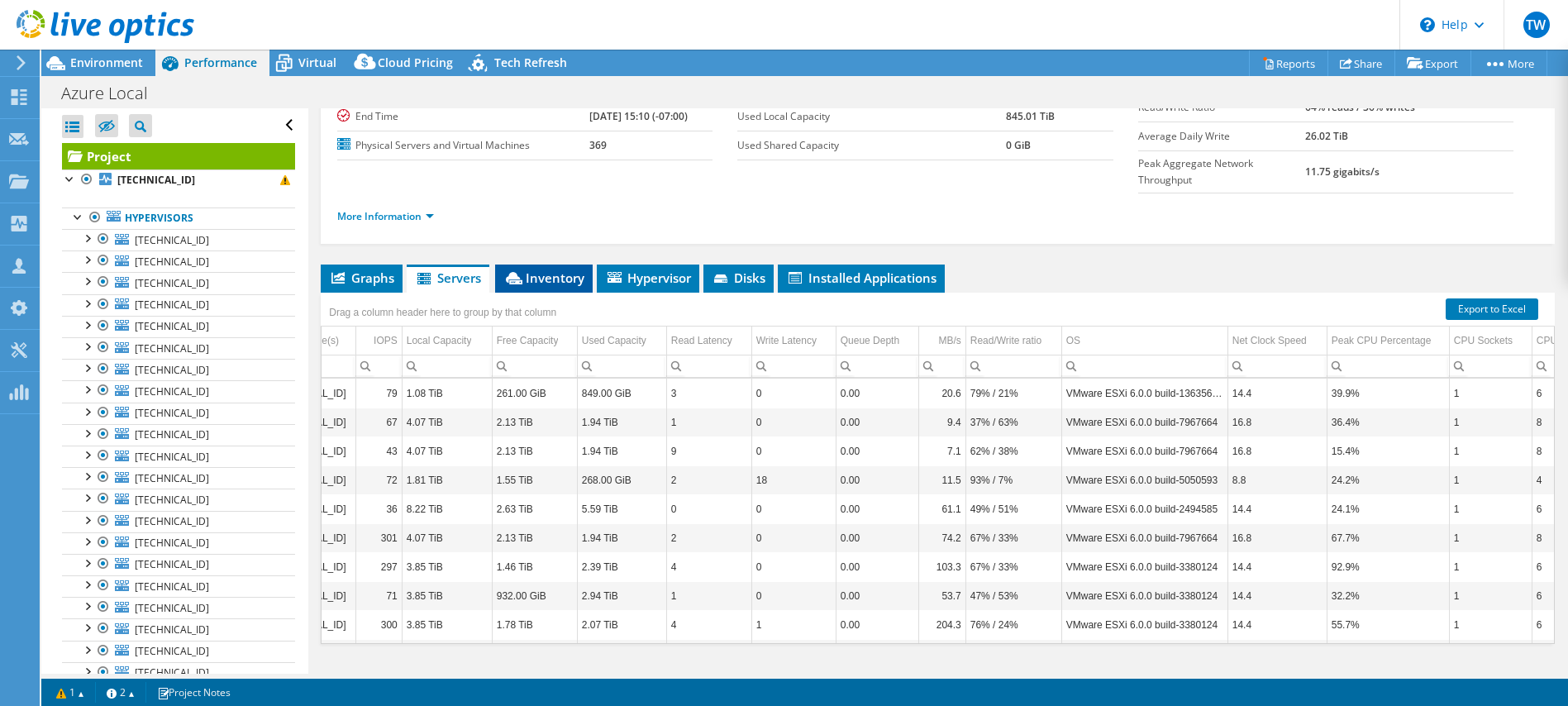
click at [549, 269] on span "Inventory" at bounding box center [543, 278] width 81 height 17
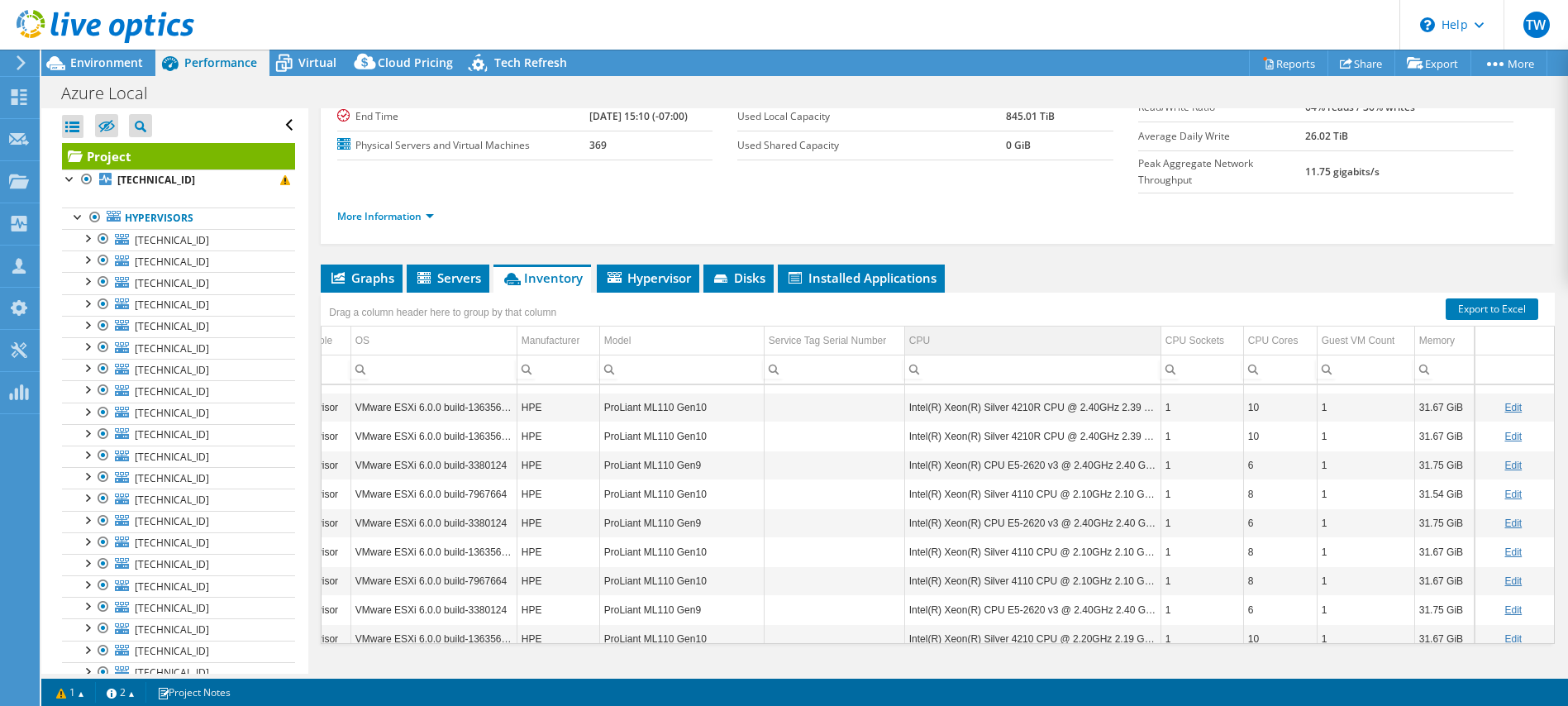
click at [1038, 327] on td "CPU" at bounding box center [1032, 341] width 256 height 29
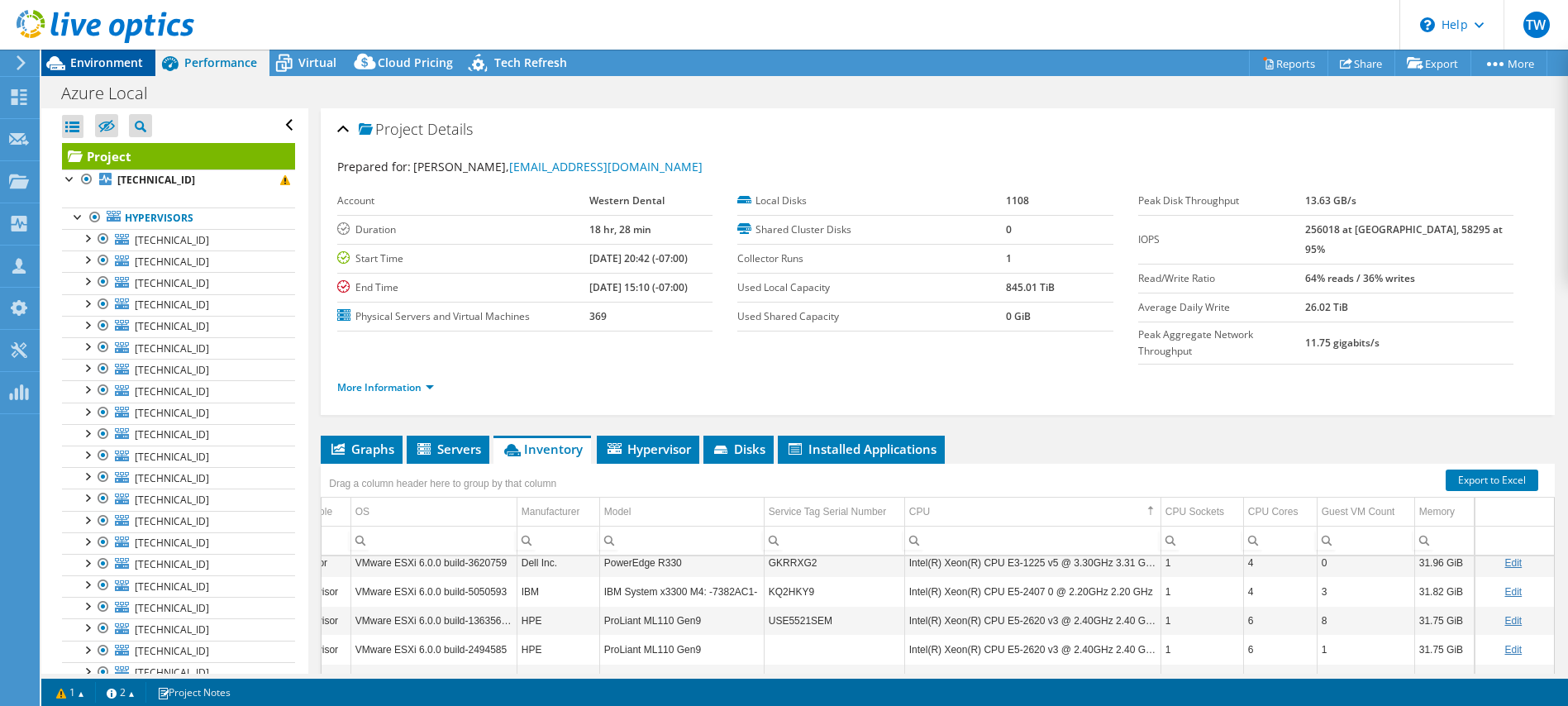
click at [116, 68] on span "Environment" at bounding box center [107, 62] width 72 height 16
